Goal: Find specific page/section: Find specific page/section

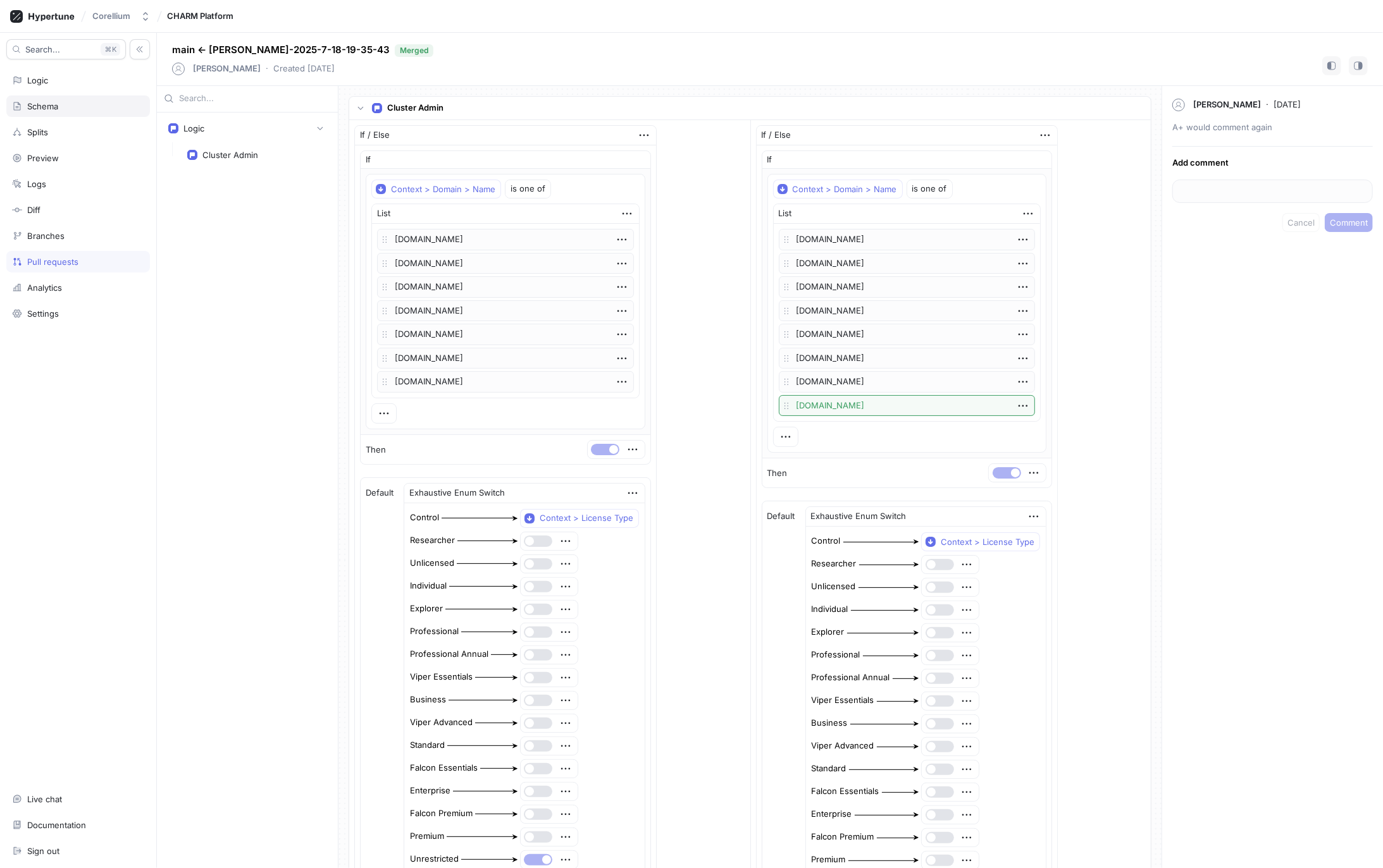
click at [44, 106] on div "Schema" at bounding box center [42, 106] width 31 height 10
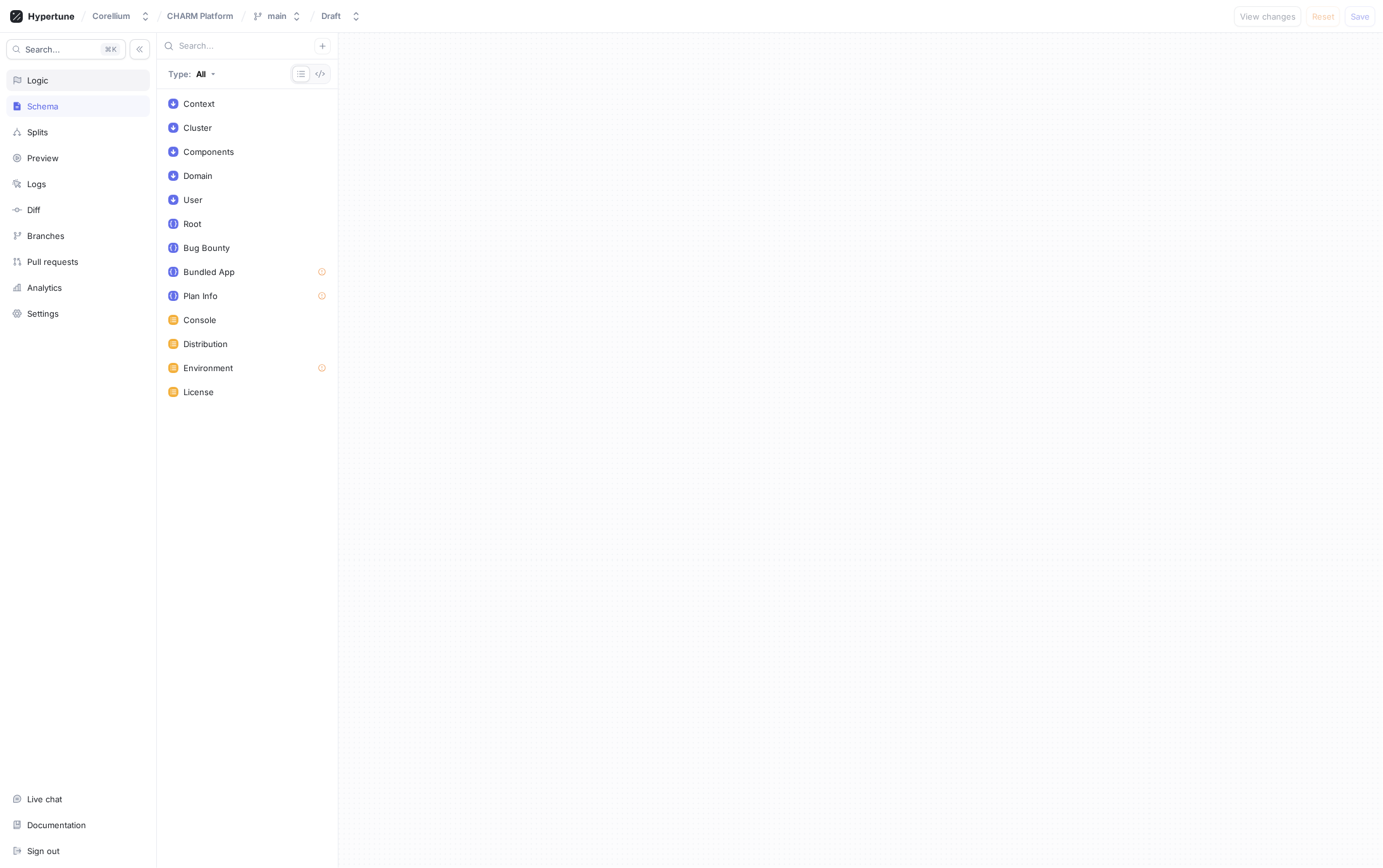
click at [44, 80] on div "Logic" at bounding box center [37, 80] width 21 height 10
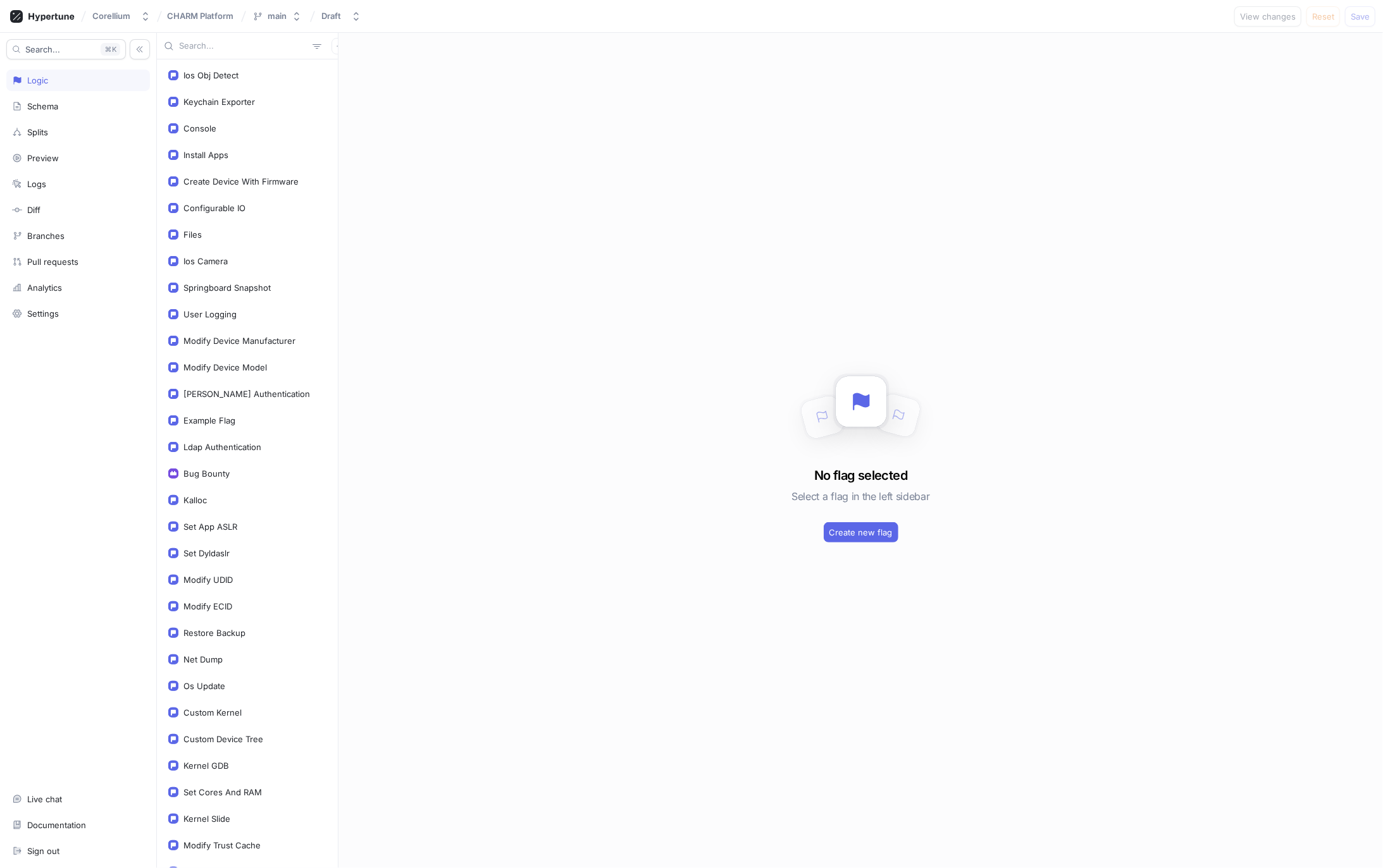
click at [249, 47] on input "text" at bounding box center [243, 46] width 129 height 13
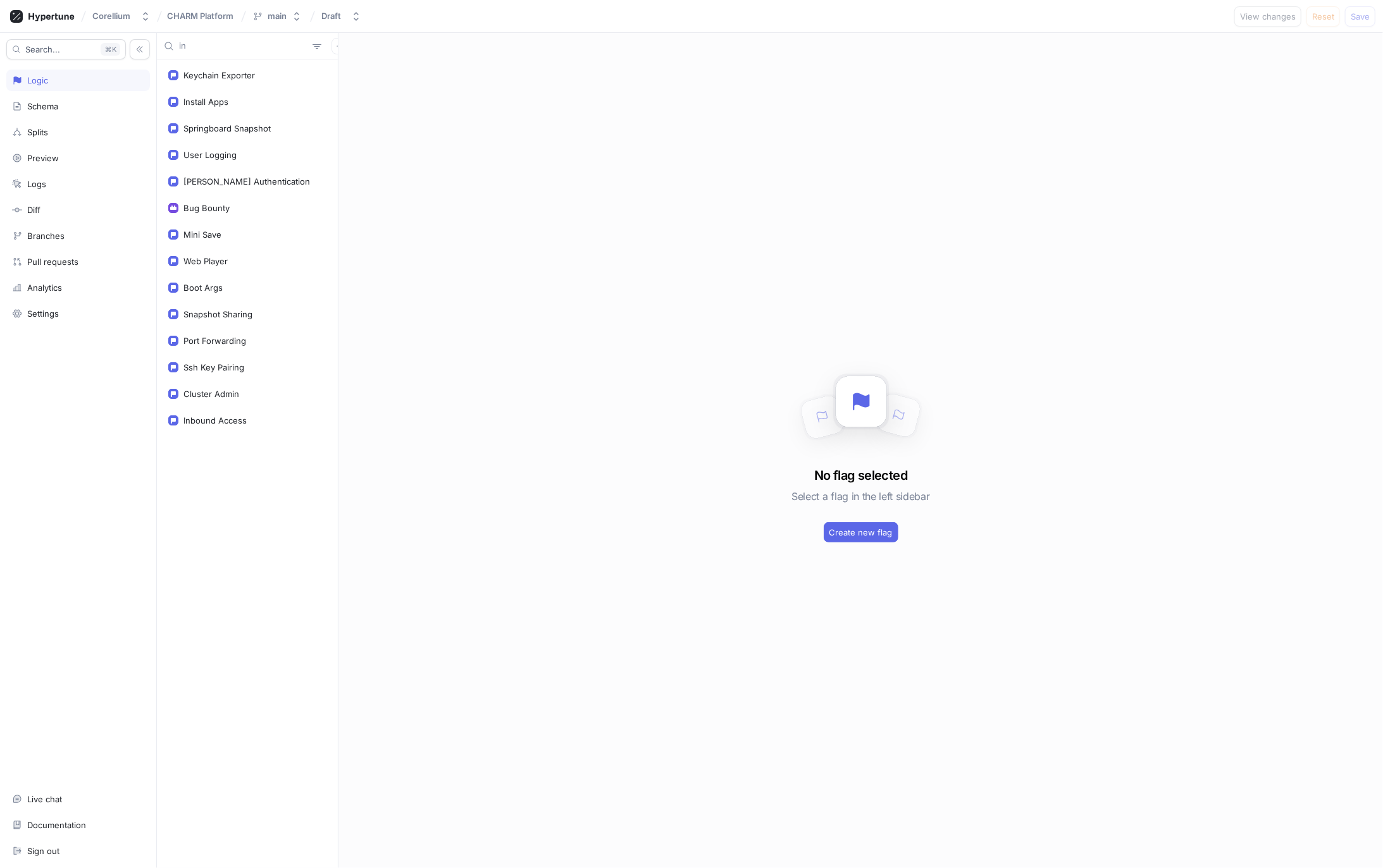
type input "i"
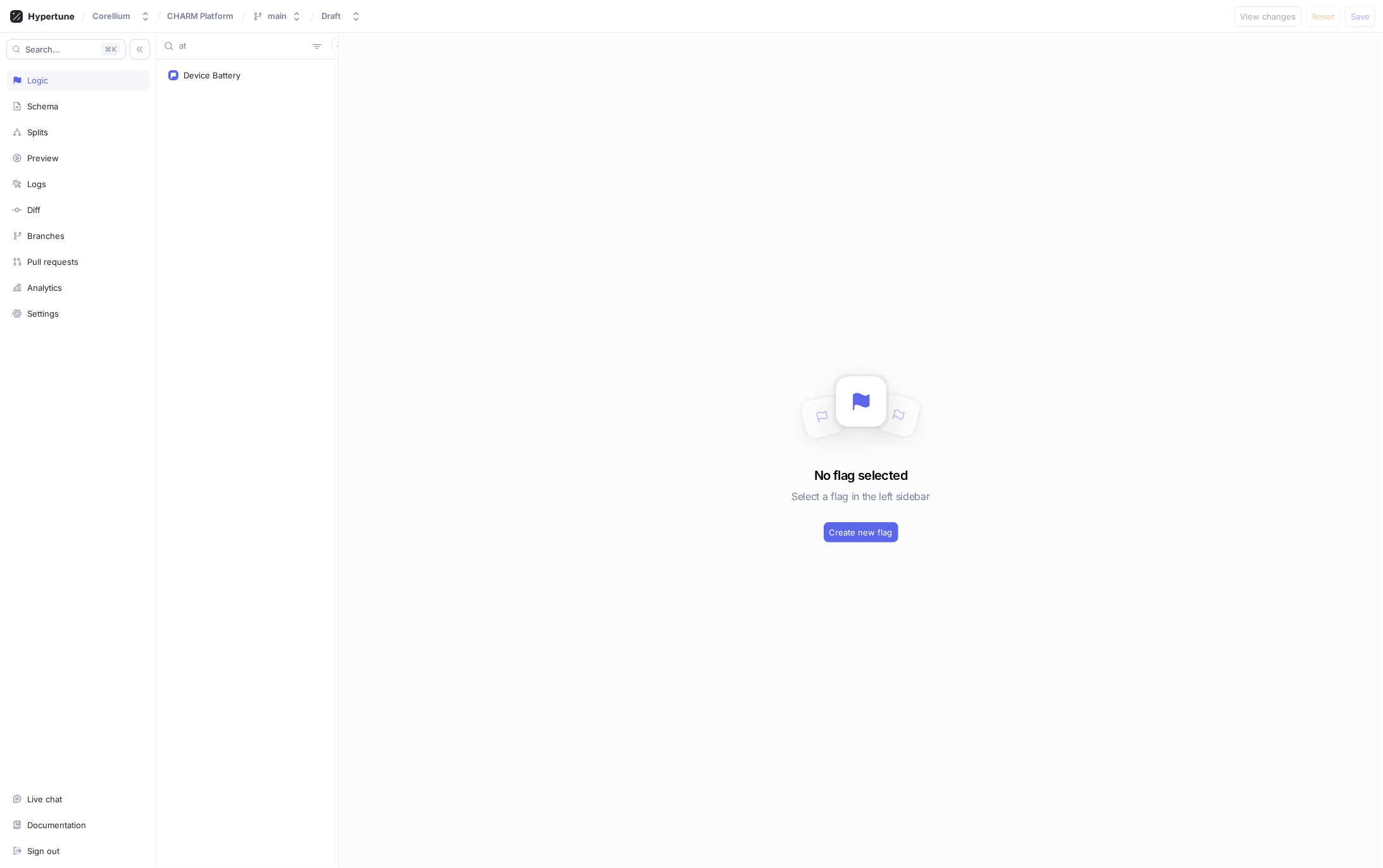
type input "a"
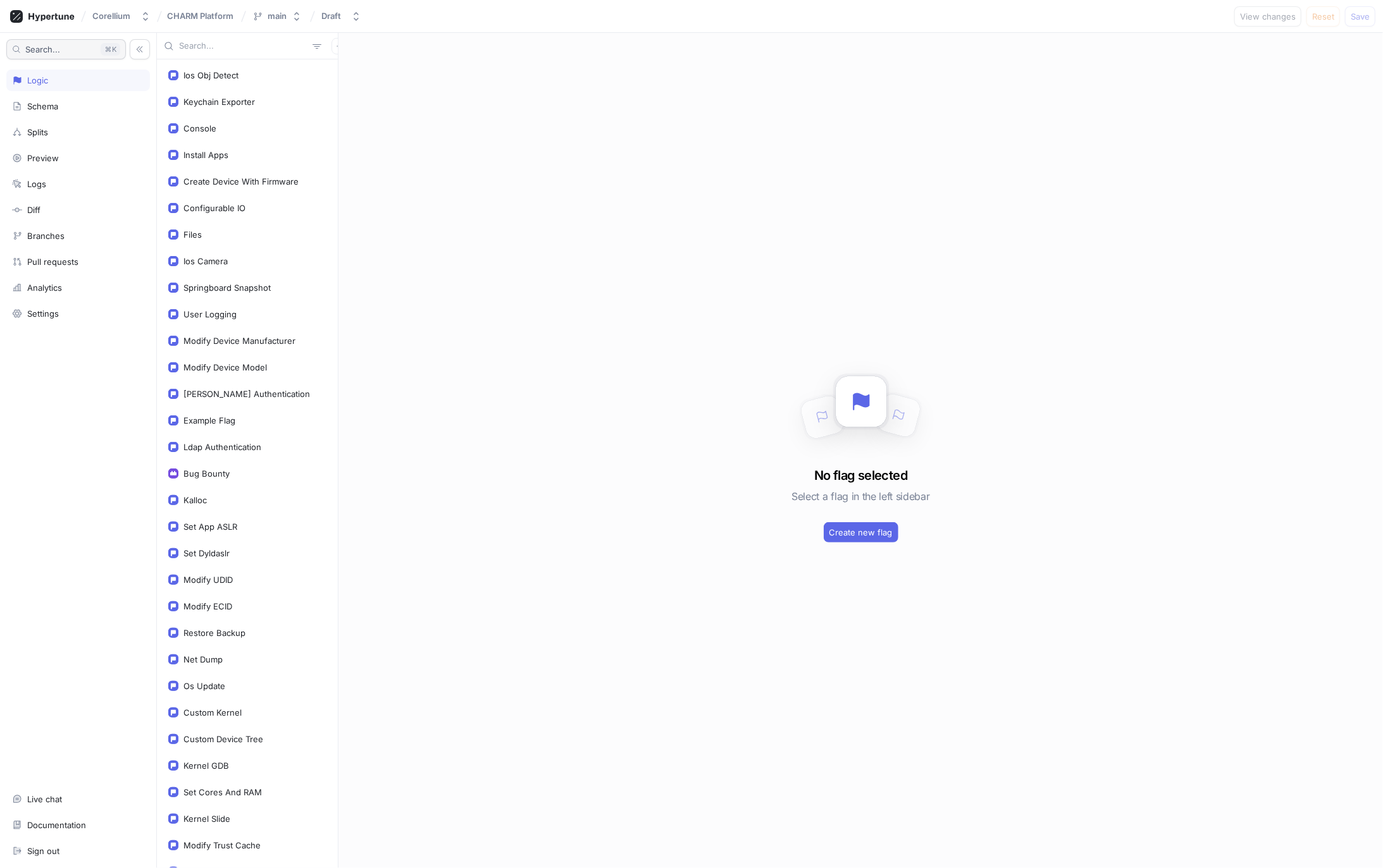
click at [53, 43] on button "Search... K" at bounding box center [66, 49] width 120 height 20
click at [49, 108] on div "Schema" at bounding box center [42, 106] width 31 height 10
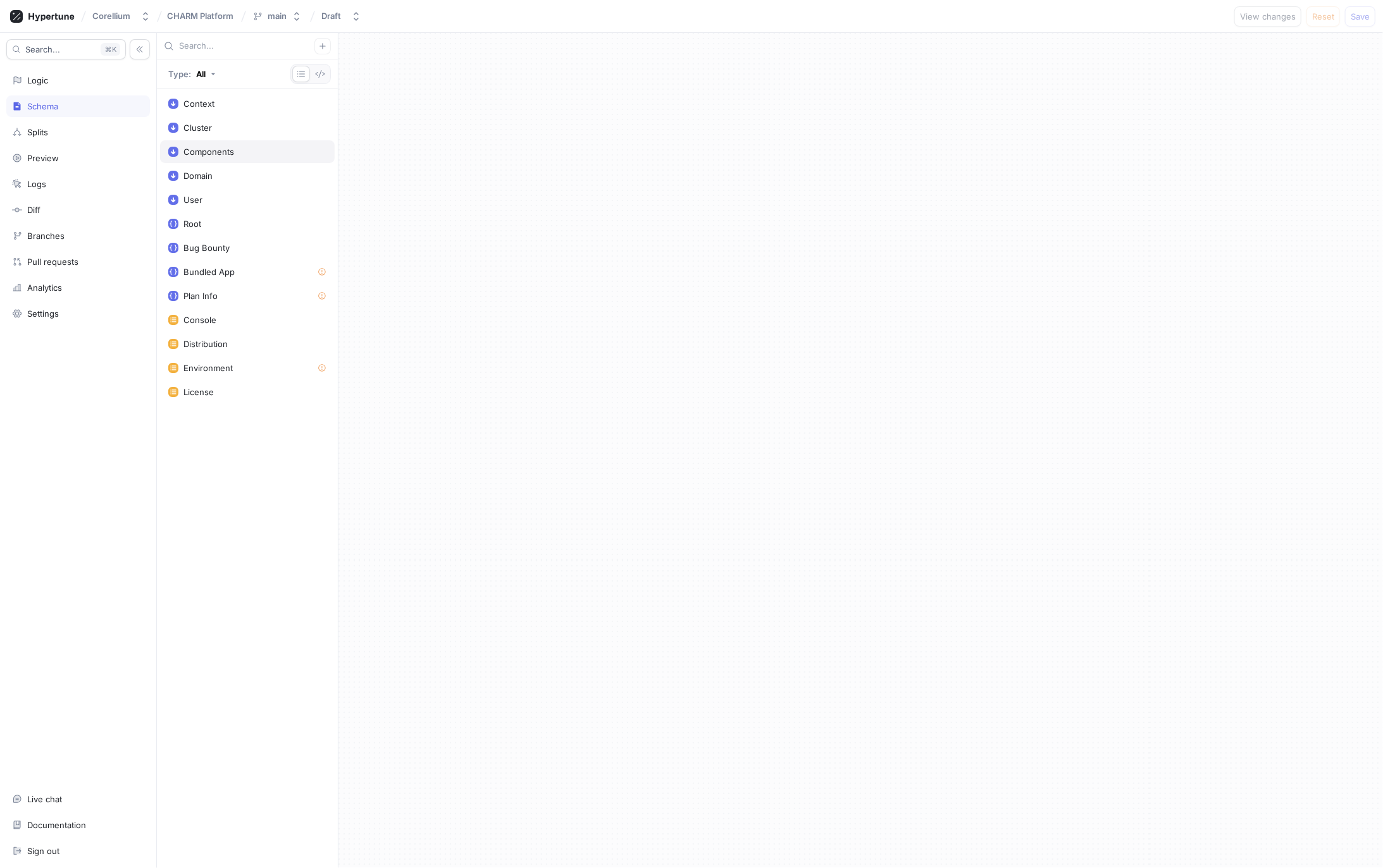
click at [218, 156] on div "Components" at bounding box center [209, 152] width 51 height 10
